Goal: Transaction & Acquisition: Obtain resource

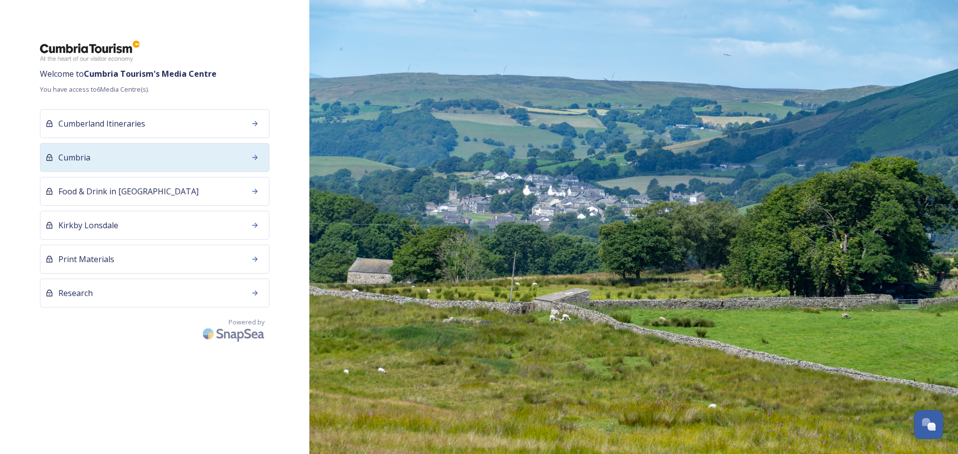
click at [153, 167] on div "Cumbria" at bounding box center [154, 157] width 229 height 29
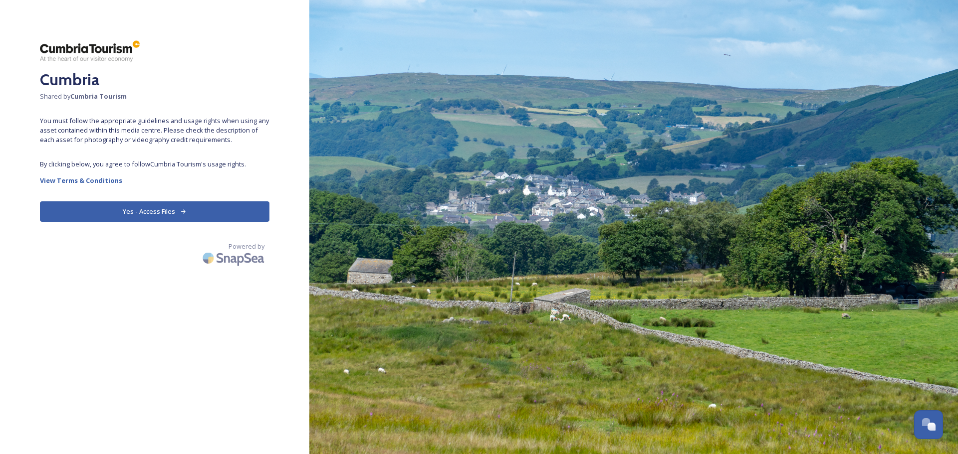
click at [167, 218] on button "Yes - Access Files" at bounding box center [154, 212] width 229 height 20
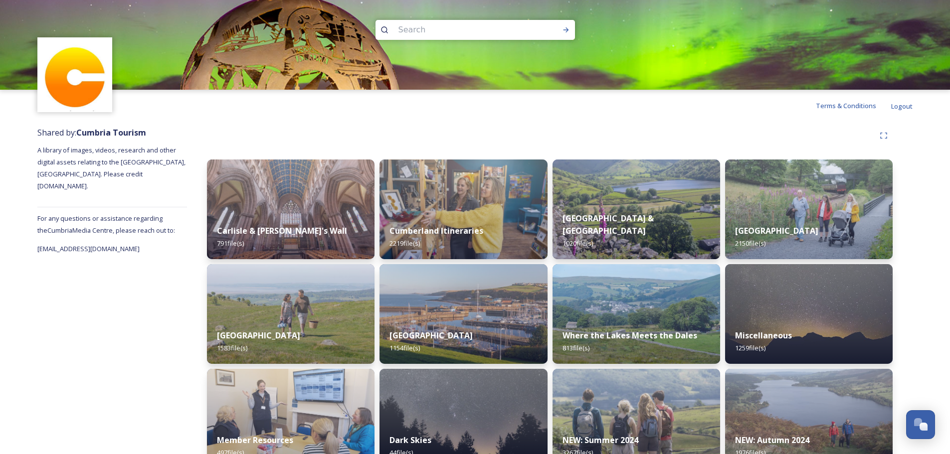
click at [531, 32] on div at bounding box center [476, 30] width 200 height 20
click at [525, 26] on input at bounding box center [462, 30] width 137 height 22
type input "dock"
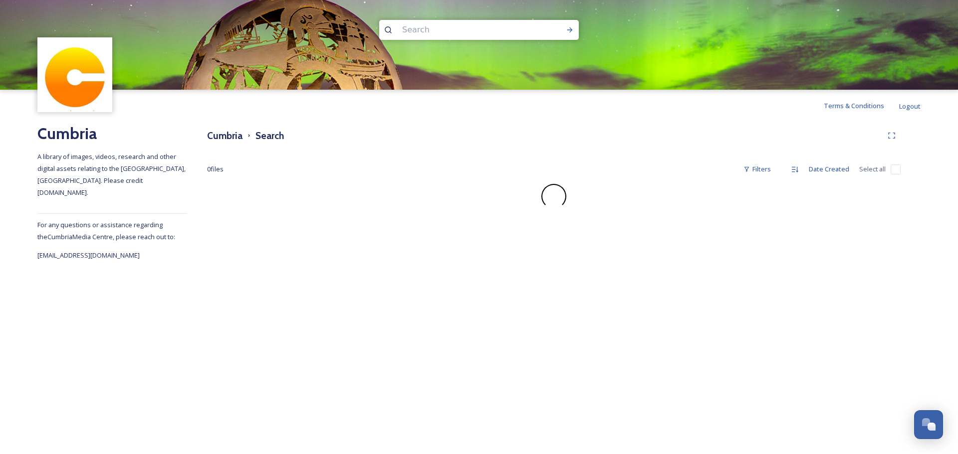
click at [524, 29] on input at bounding box center [465, 30] width 137 height 22
type input "morecambe"
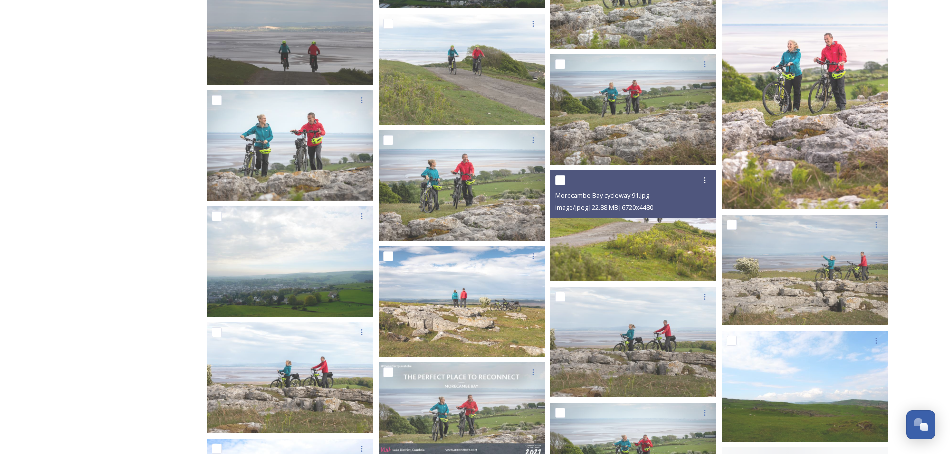
scroll to position [848, 0]
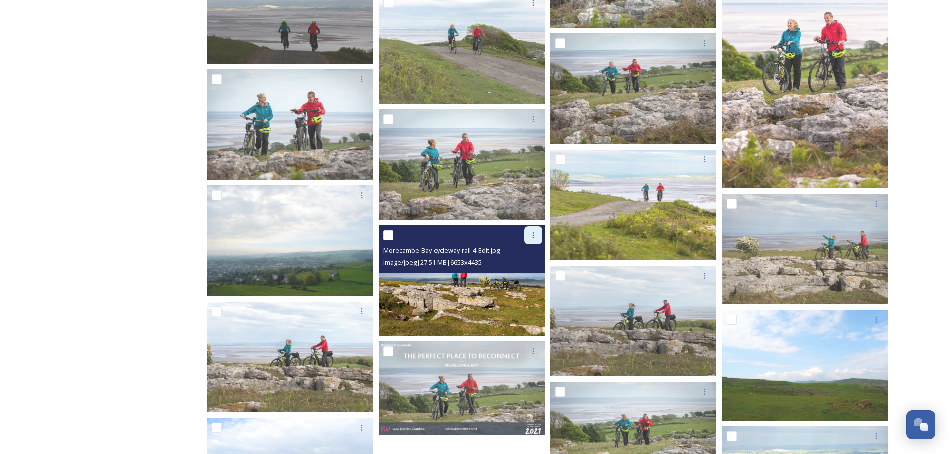
click at [533, 236] on icon at bounding box center [533, 235] width 1 height 6
click at [522, 272] on span "Download" at bounding box center [521, 276] width 30 height 9
